Goal: Navigation & Orientation: Find specific page/section

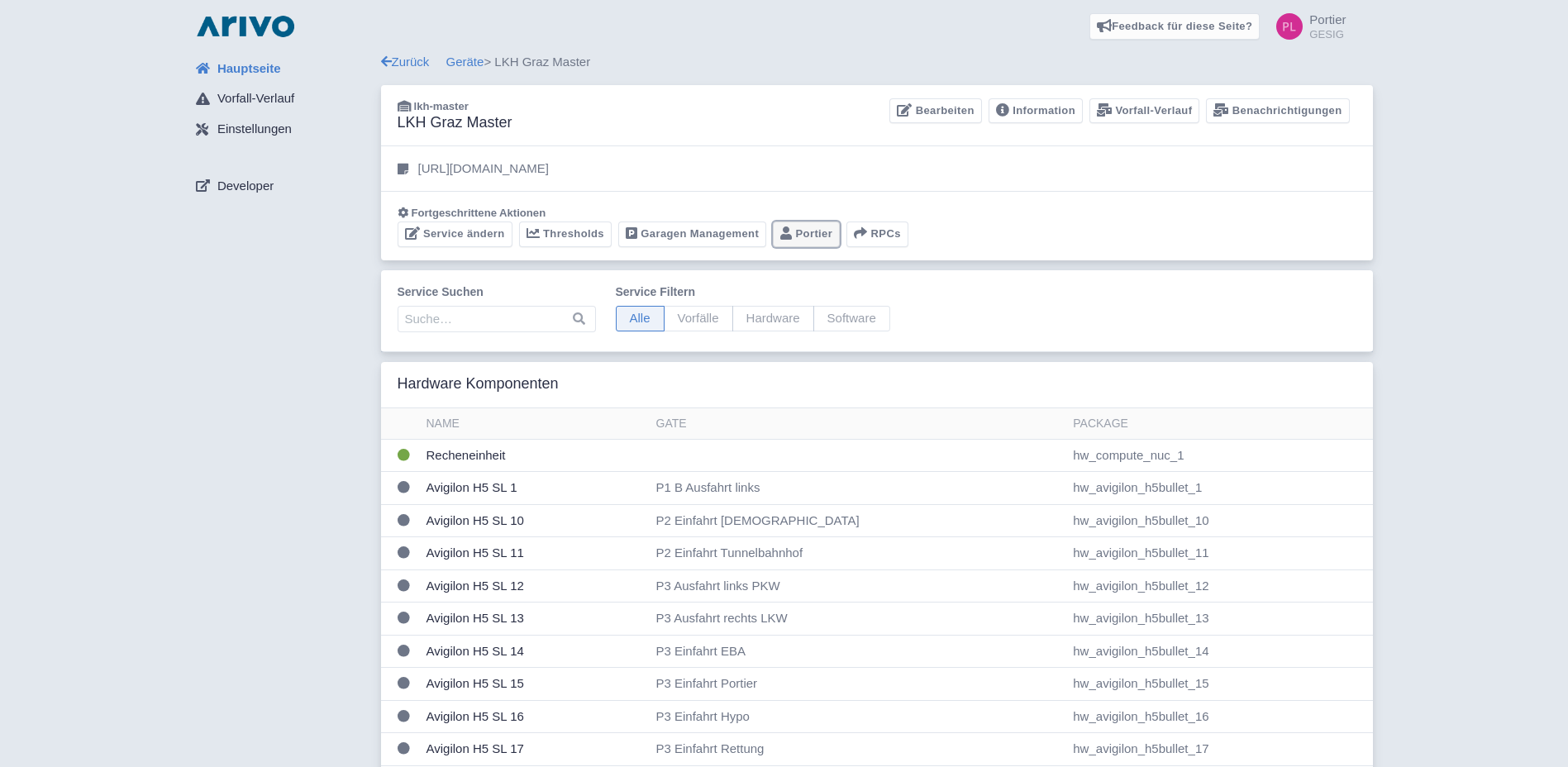
click at [803, 237] on link "[PERSON_NAME]" at bounding box center [806, 234] width 67 height 25
click at [284, 67] on link "Hauptseite" at bounding box center [281, 69] width 198 height 32
click at [799, 231] on link "Portier" at bounding box center [806, 234] width 67 height 25
